Goal: Task Accomplishment & Management: Complete application form

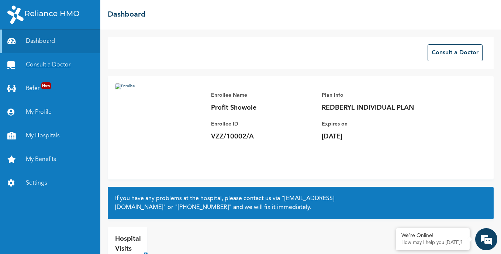
click at [50, 65] on link "Consult a Doctor" at bounding box center [50, 65] width 100 height 24
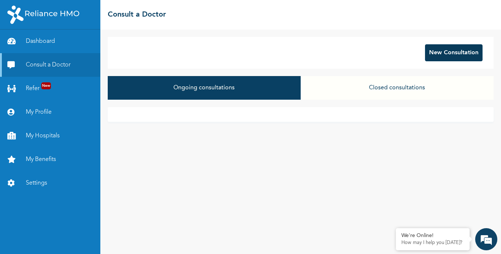
click at [449, 59] on button "New Consultation" at bounding box center [454, 52] width 58 height 17
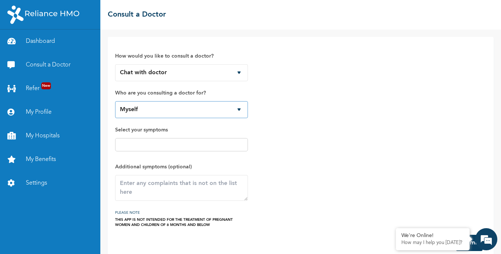
click at [162, 108] on select "Myself" at bounding box center [181, 109] width 133 height 17
click at [164, 149] on input "text" at bounding box center [181, 144] width 128 height 9
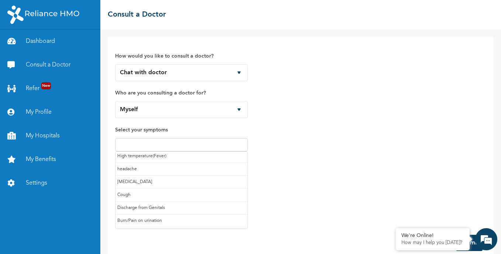
scroll to position [3, 0]
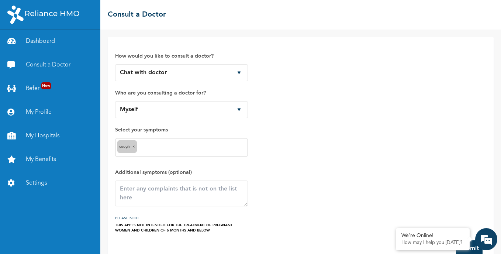
click at [170, 151] on input "text" at bounding box center [192, 147] width 107 height 9
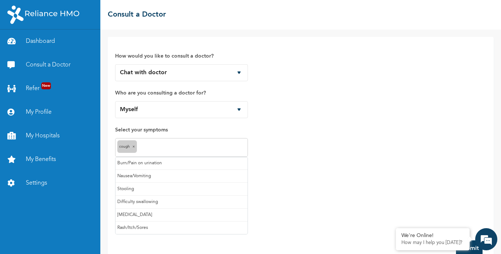
scroll to position [53, 0]
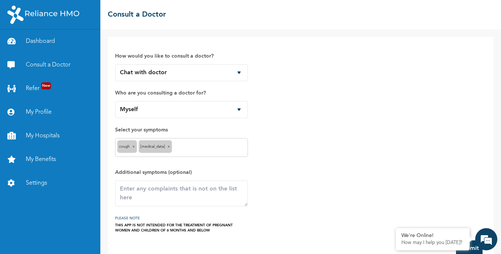
click at [199, 152] on div "Cough × [MEDICAL_DATA] ×" at bounding box center [181, 147] width 133 height 19
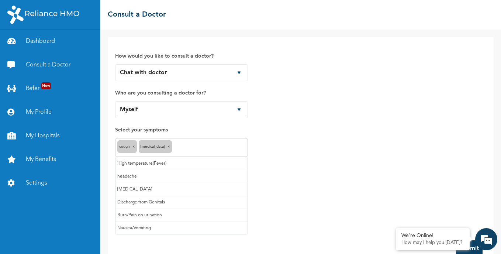
click at [191, 145] on input "text" at bounding box center [210, 147] width 72 height 9
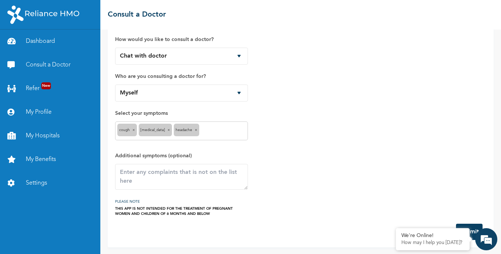
scroll to position [17, 0]
click at [464, 224] on button "Submit" at bounding box center [469, 231] width 27 height 16
click at [397, 228] on em at bounding box center [395, 228] width 7 height 7
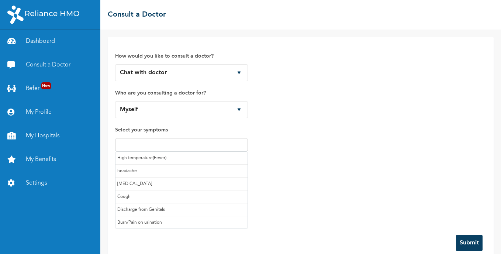
click at [218, 147] on input "text" at bounding box center [181, 144] width 128 height 9
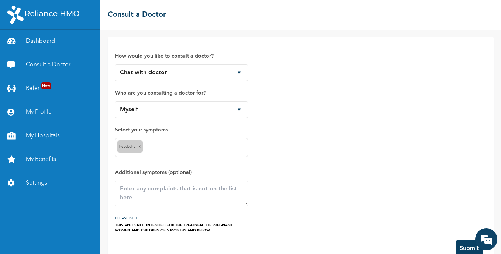
click at [194, 145] on input "text" at bounding box center [195, 147] width 101 height 9
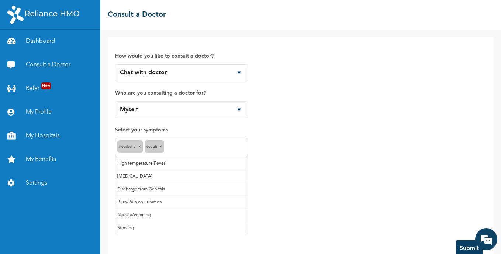
click at [200, 148] on input "text" at bounding box center [206, 147] width 80 height 9
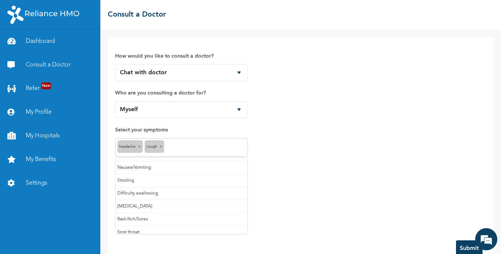
scroll to position [52, 0]
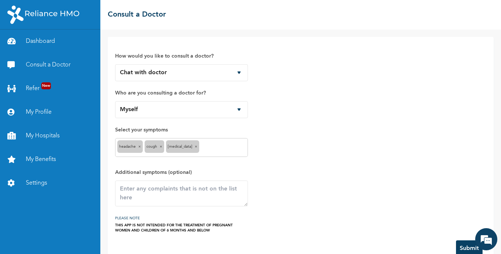
click at [459, 244] on button "Submit" at bounding box center [469, 248] width 27 height 16
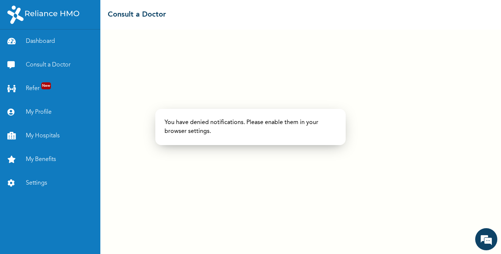
scroll to position [0, 0]
